Goal: Task Accomplishment & Management: Manage account settings

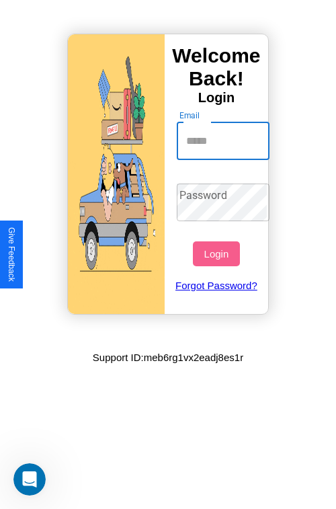
click at [225, 141] on input "Email" at bounding box center [223, 141] width 93 height 38
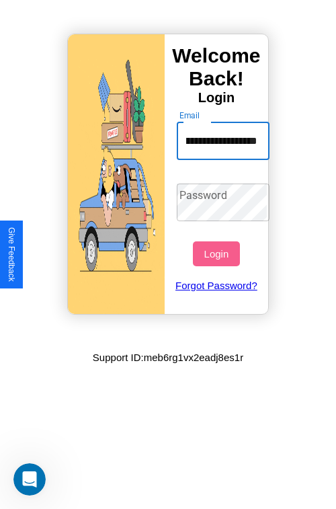
scroll to position [0, 54]
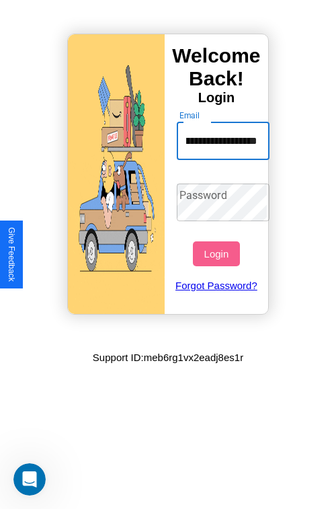
type input "**********"
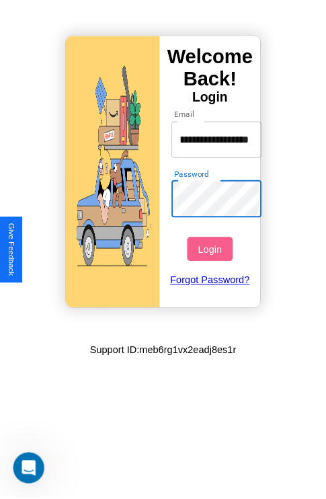
scroll to position [0, 0]
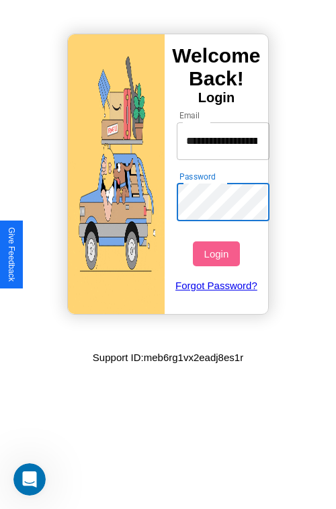
click at [218, 254] on button "Login" at bounding box center [216, 253] width 46 height 25
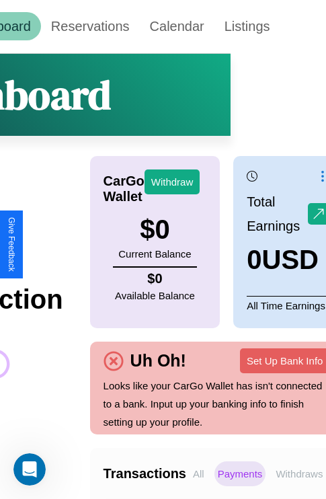
click at [299, 473] on p "Withdraws" at bounding box center [299, 473] width 54 height 25
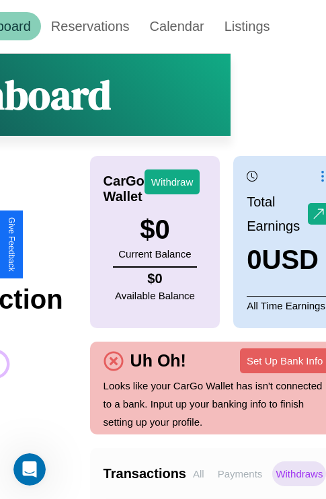
click at [240, 473] on p "Payments" at bounding box center [241, 473] width 52 height 25
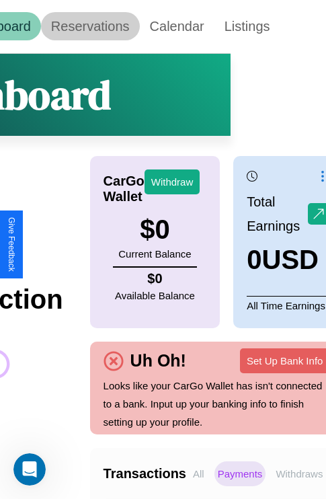
click at [90, 26] on link "Reservations" at bounding box center [90, 26] width 99 height 28
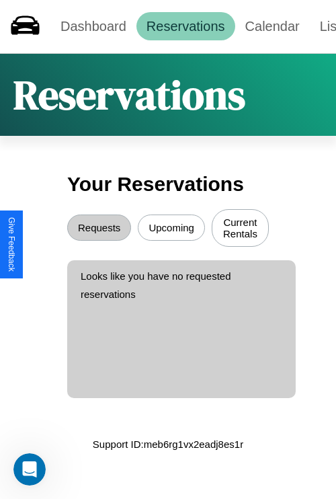
click at [171, 229] on button "Upcoming" at bounding box center [171, 228] width 67 height 26
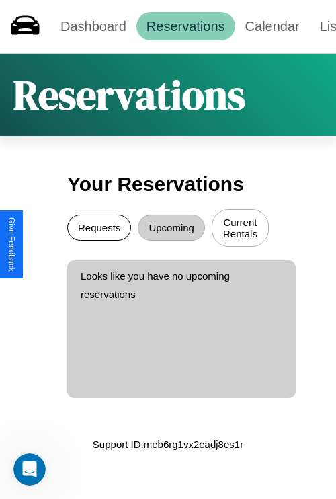
click at [99, 229] on button "Requests" at bounding box center [99, 228] width 64 height 26
